Goal: Task Accomplishment & Management: Use online tool/utility

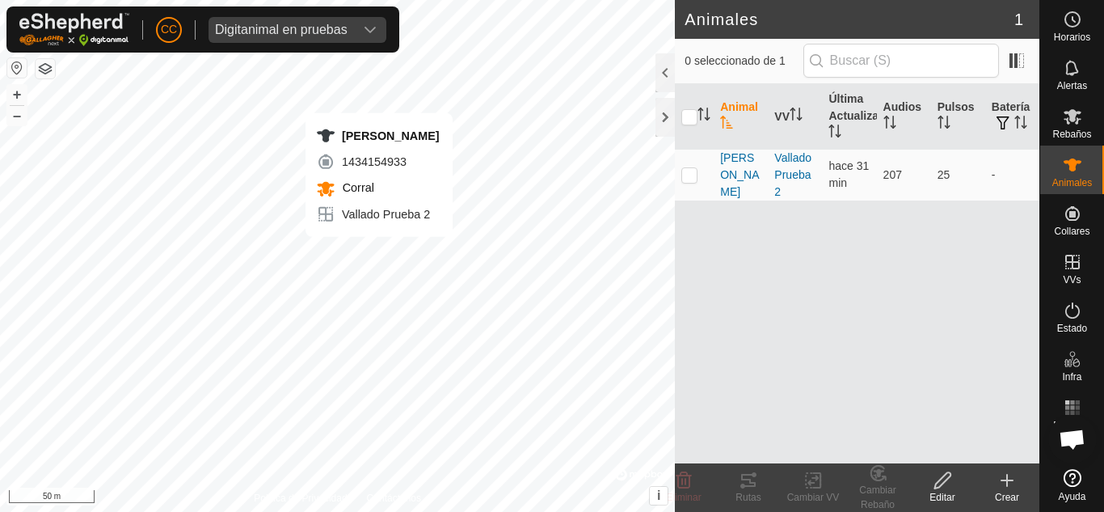
checkbox input "true"
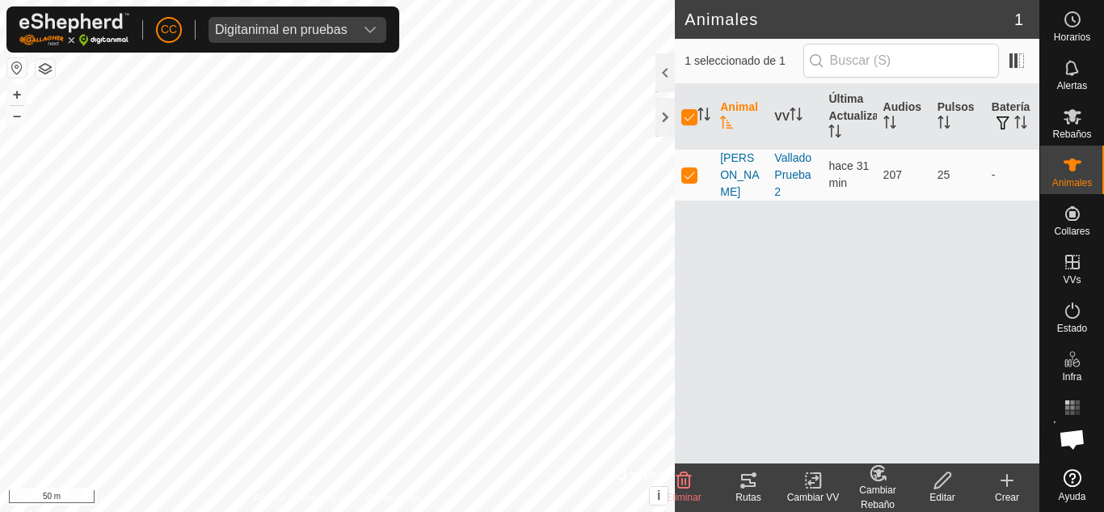
click at [742, 475] on icon at bounding box center [748, 480] width 15 height 13
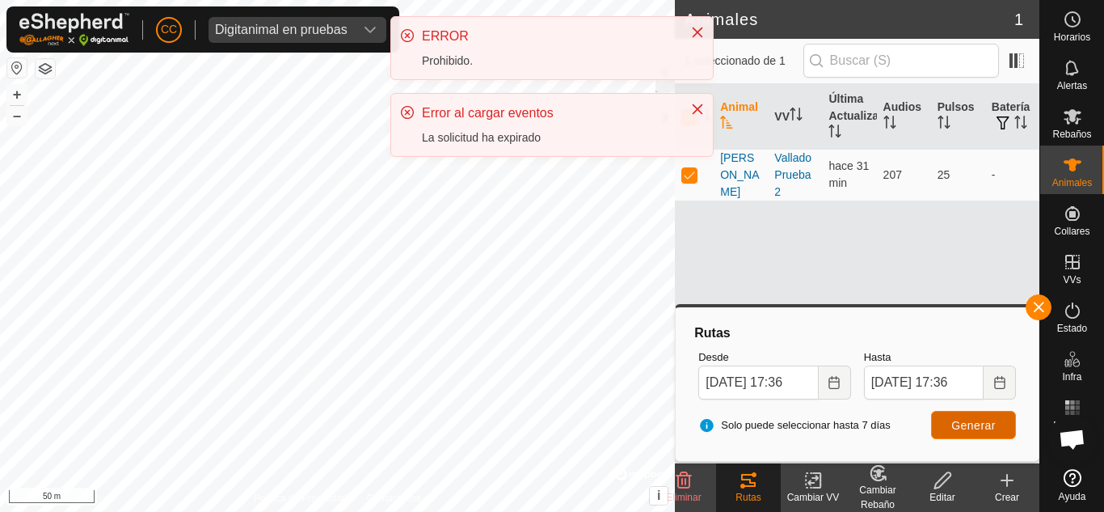
click at [980, 429] on span "Generar" at bounding box center [974, 425] width 44 height 13
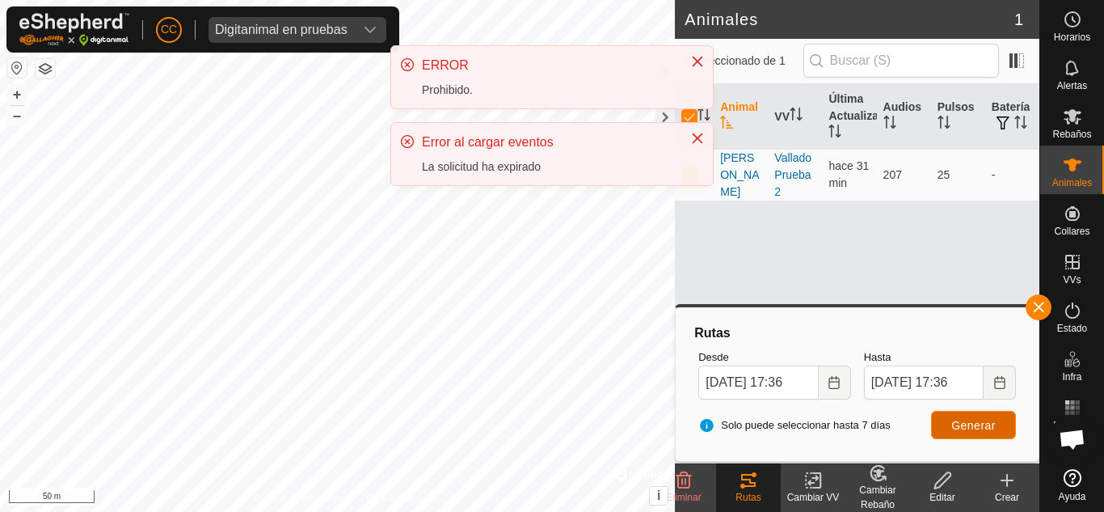
click at [977, 427] on span "Generar" at bounding box center [974, 425] width 44 height 13
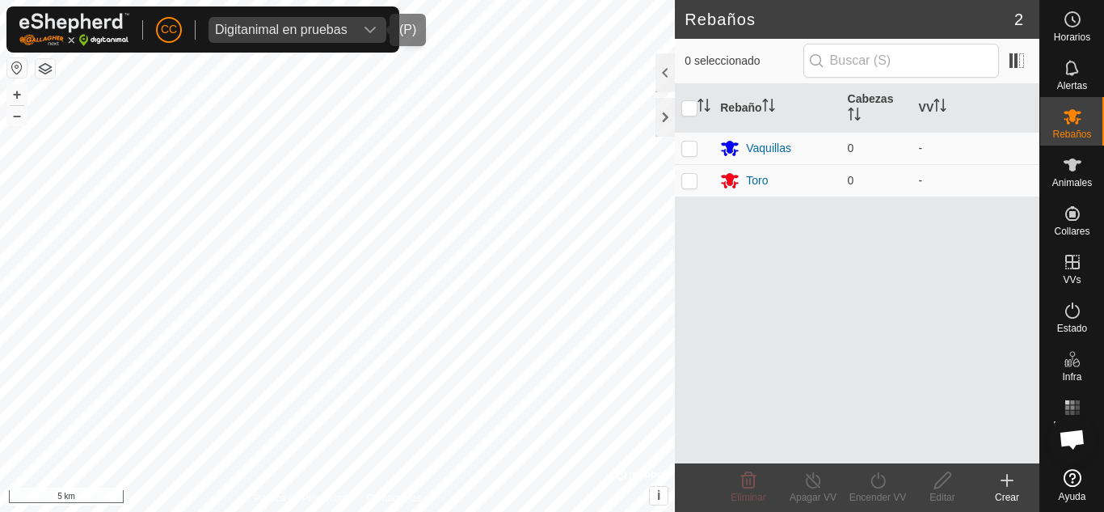
click at [330, 30] on div "Digitanimal en pruebas" at bounding box center [281, 29] width 133 height 13
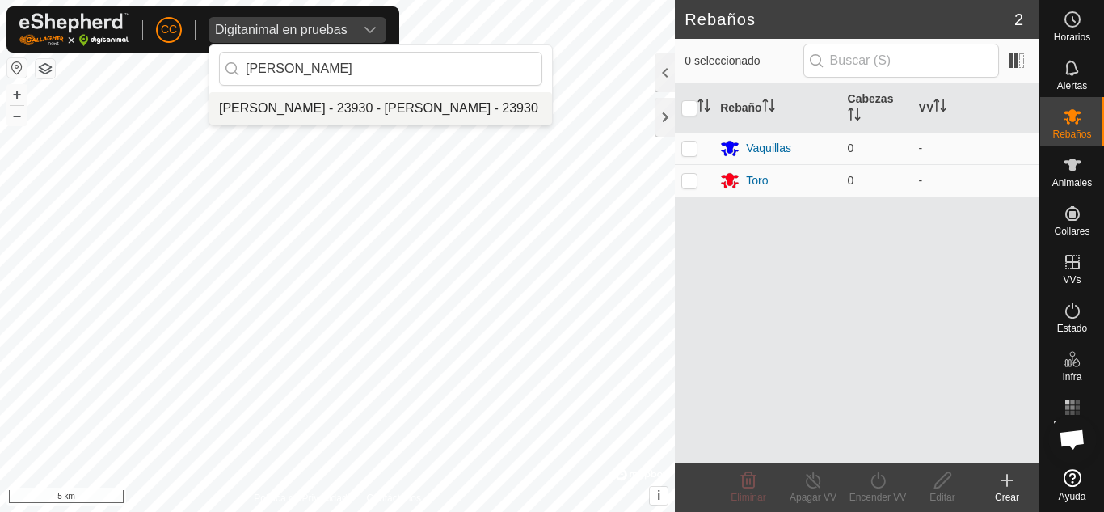
type input "[PERSON_NAME]"
click at [334, 113] on li "[PERSON_NAME] - 23930 - [PERSON_NAME] - 23930" at bounding box center [380, 108] width 343 height 32
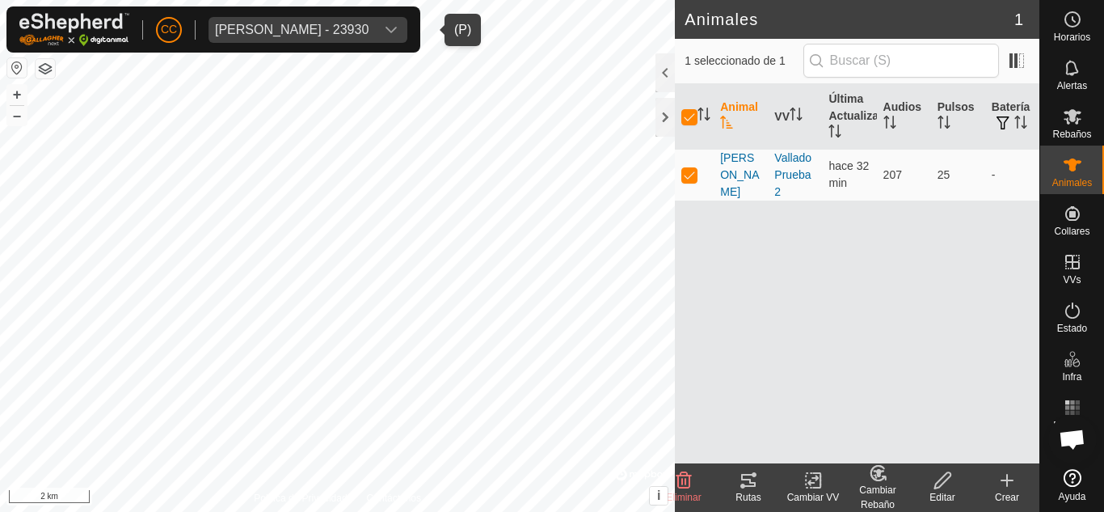
click at [749, 475] on icon at bounding box center [748, 480] width 15 height 13
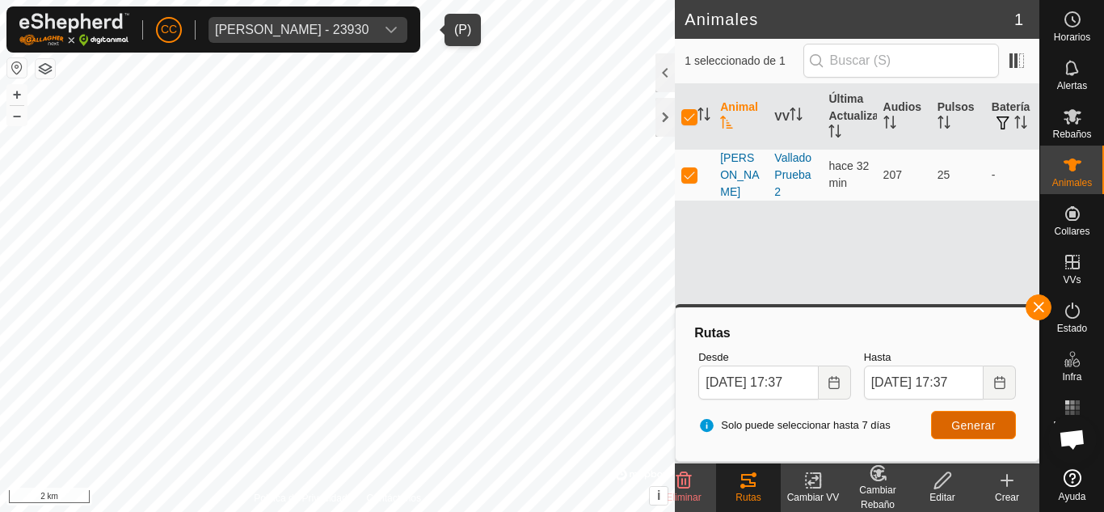
click at [977, 431] on span "Generar" at bounding box center [974, 425] width 44 height 13
